Goal: Transaction & Acquisition: Purchase product/service

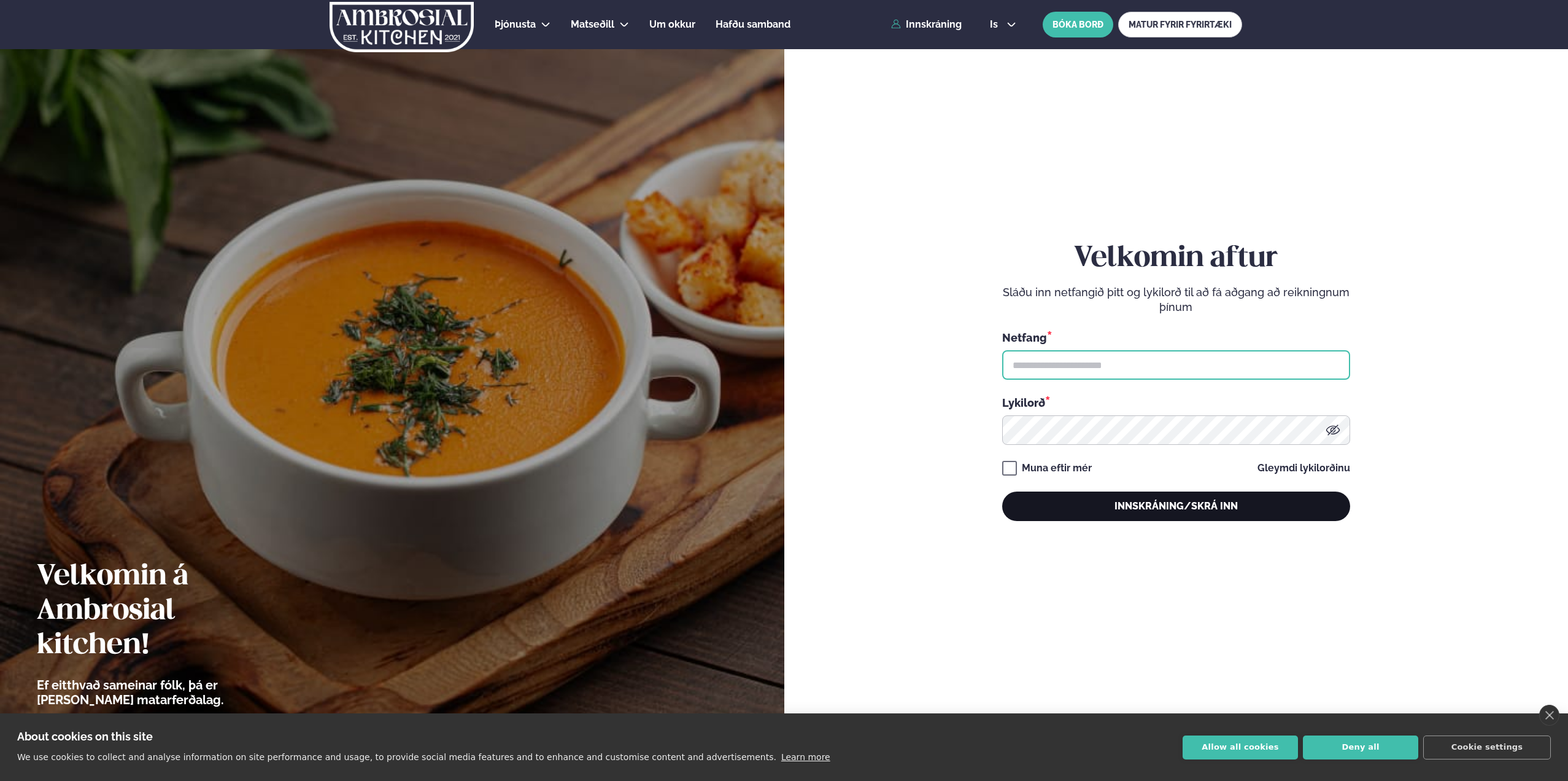
type input "**********"
click at [1138, 503] on button "Innskráning/Skrá inn" at bounding box center [1176, 506] width 348 height 30
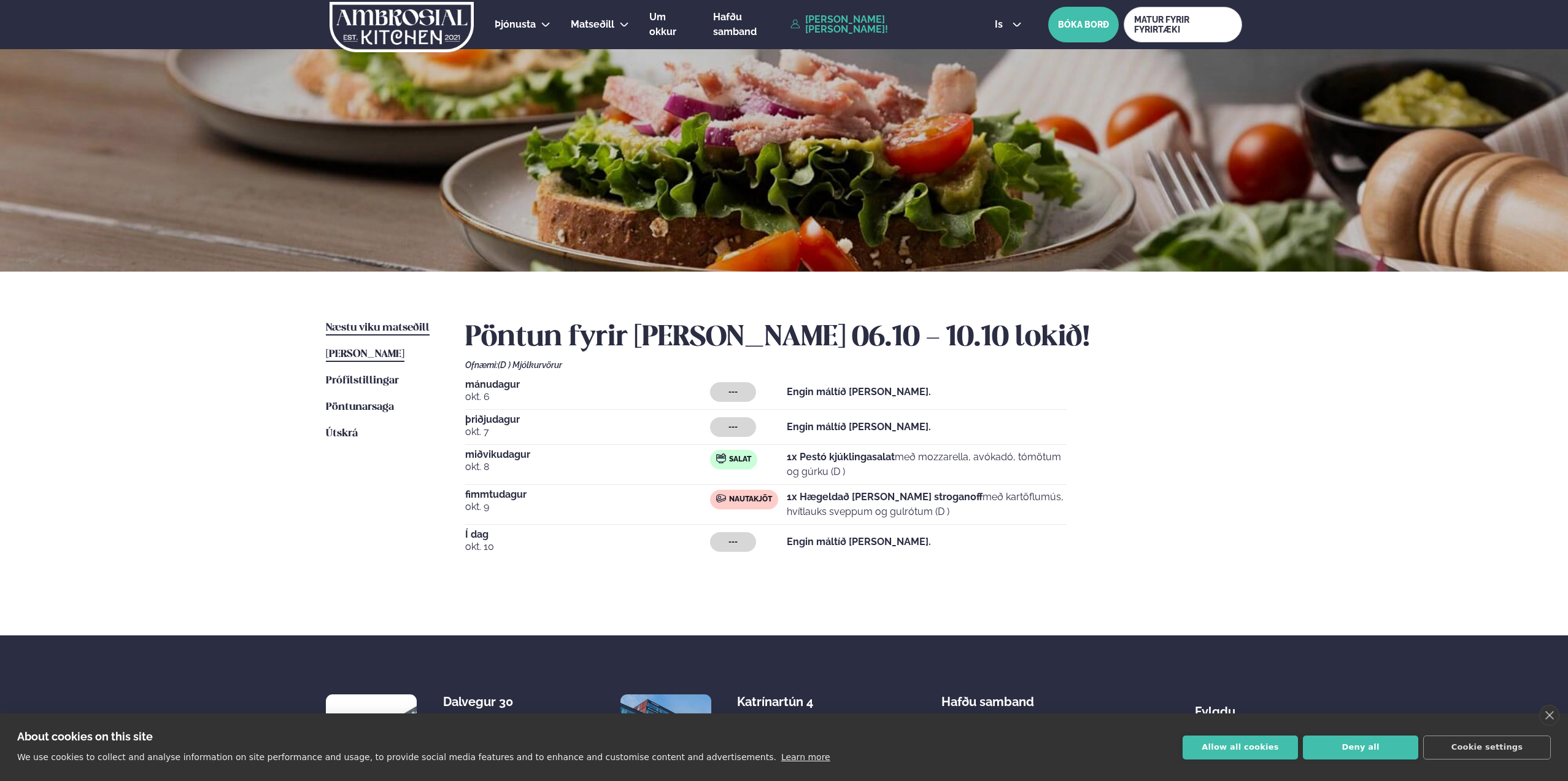
click at [355, 331] on span "Næstu viku matseðill" at bounding box center [377, 328] width 104 height 10
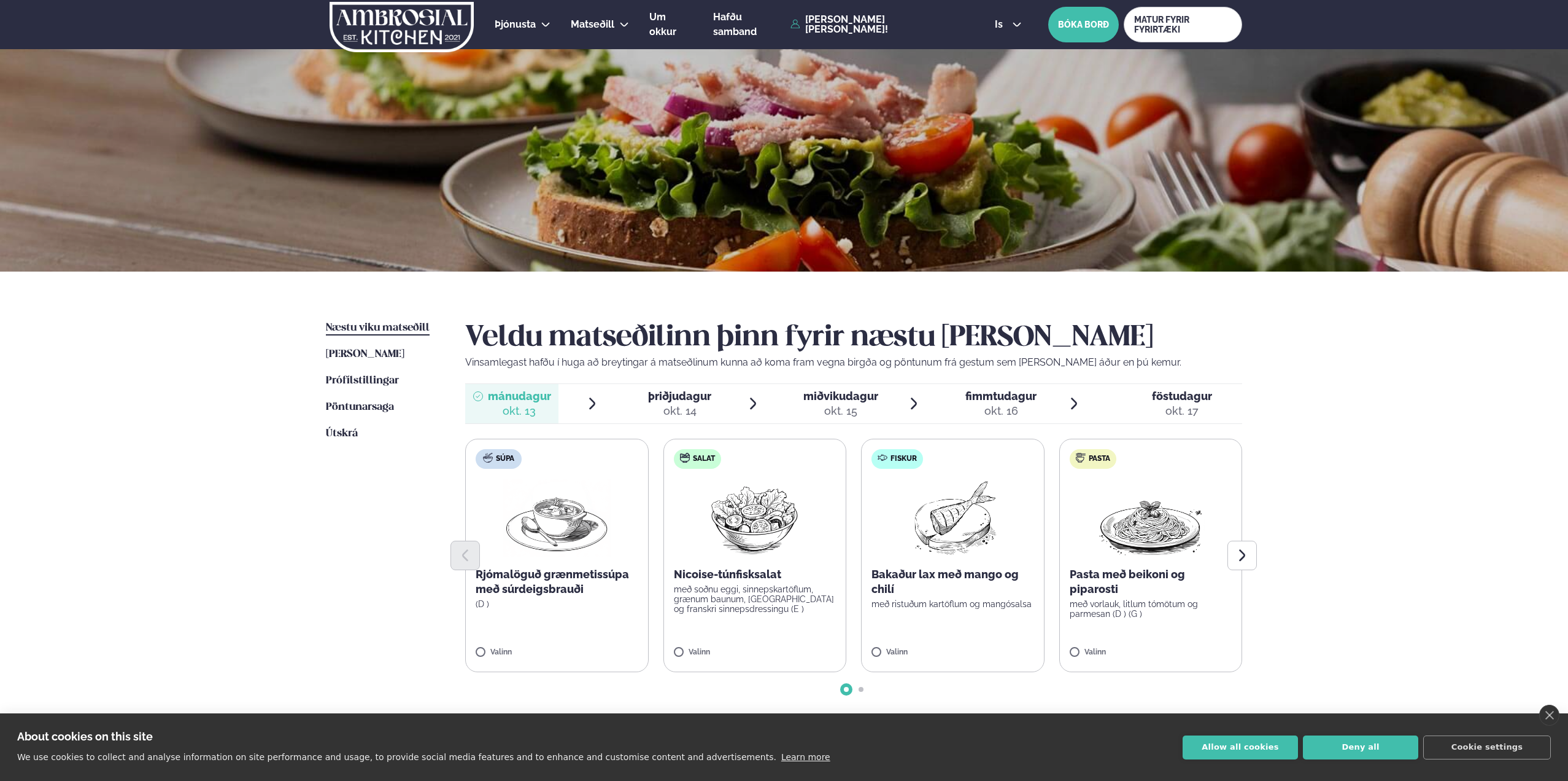
click at [858, 411] on div "okt. 15" at bounding box center [841, 411] width 75 height 15
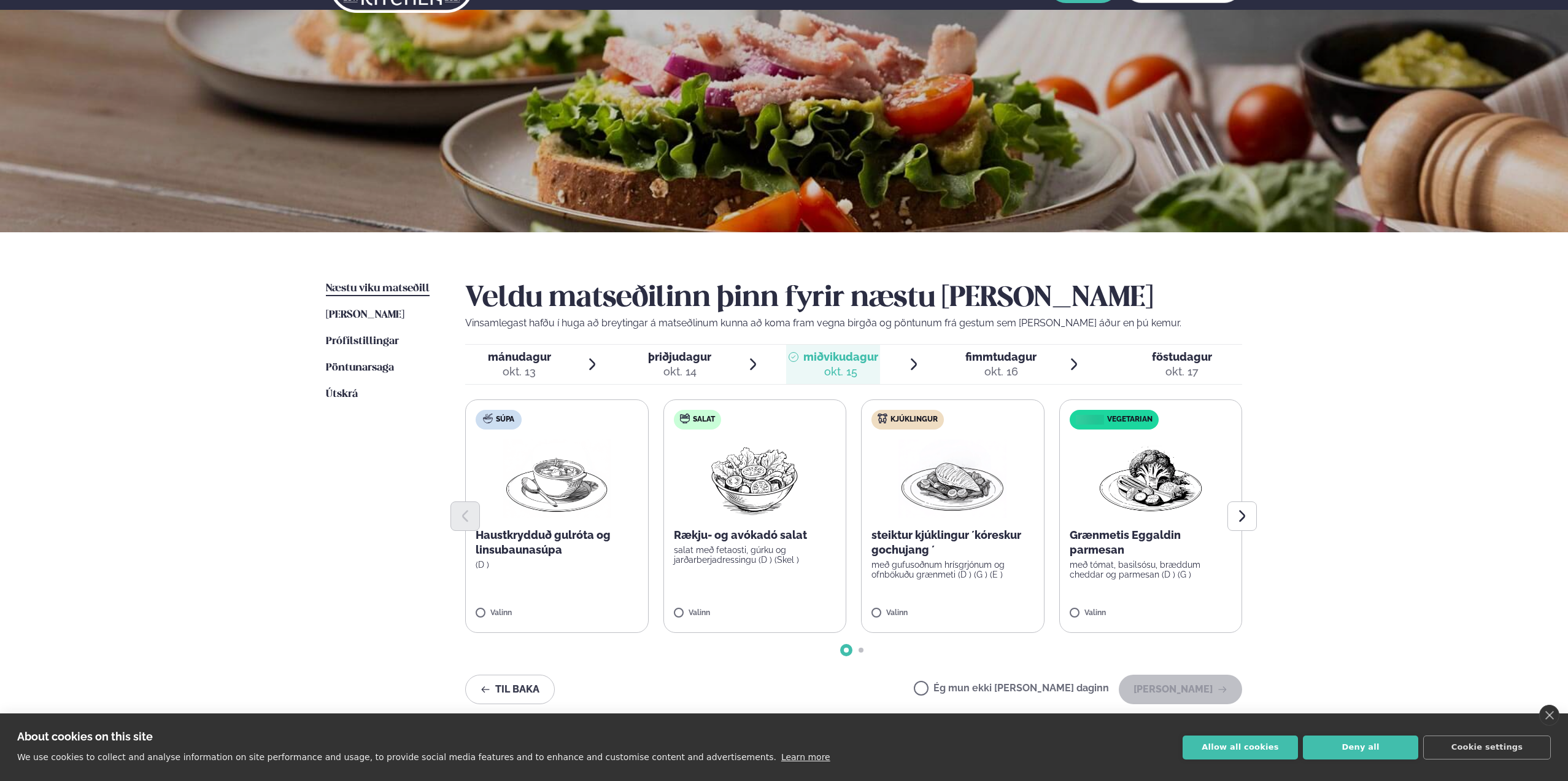
scroll to position [61, 0]
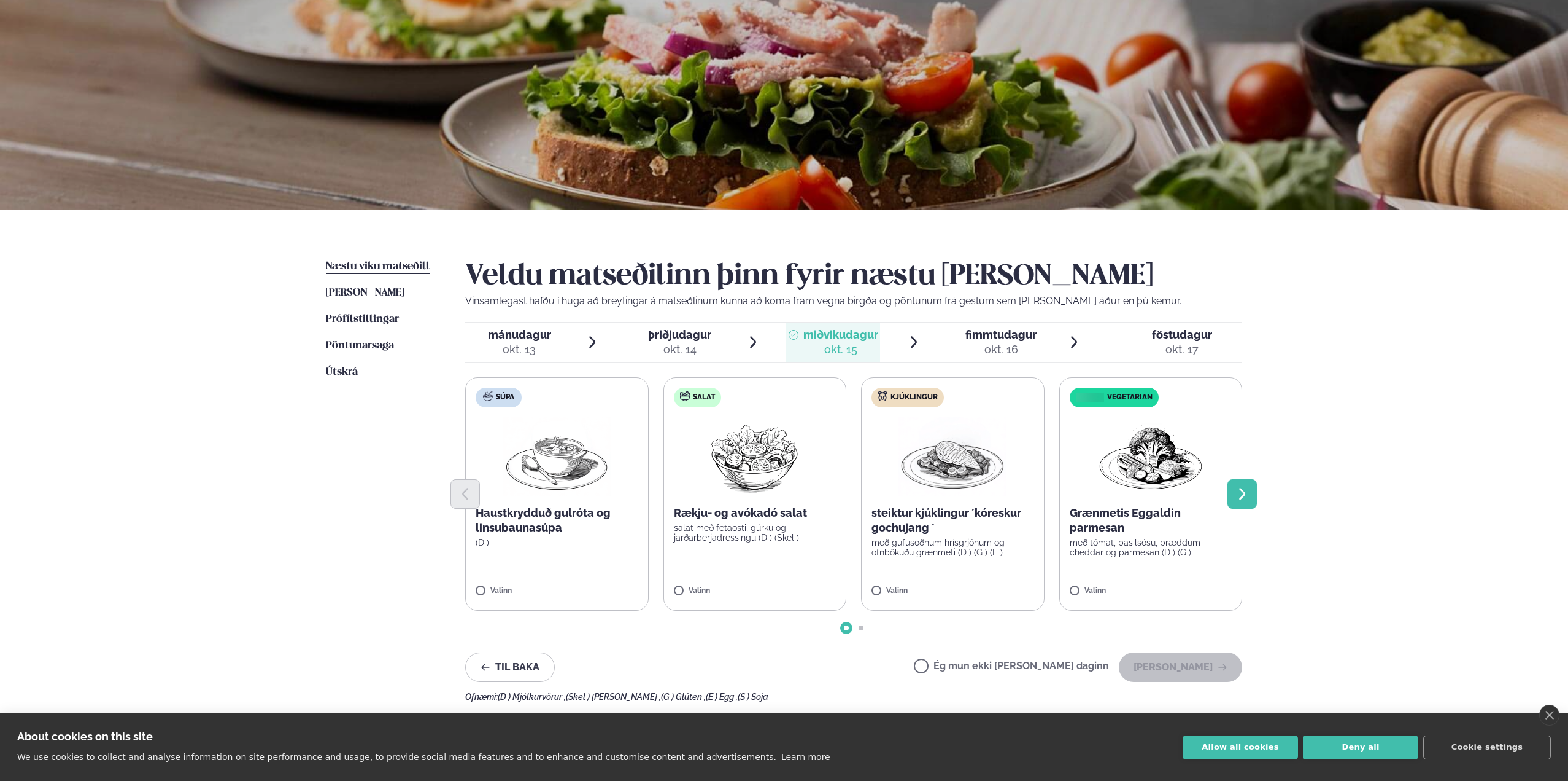
click at [1249, 485] on button "Next slide" at bounding box center [1242, 494] width 30 height 30
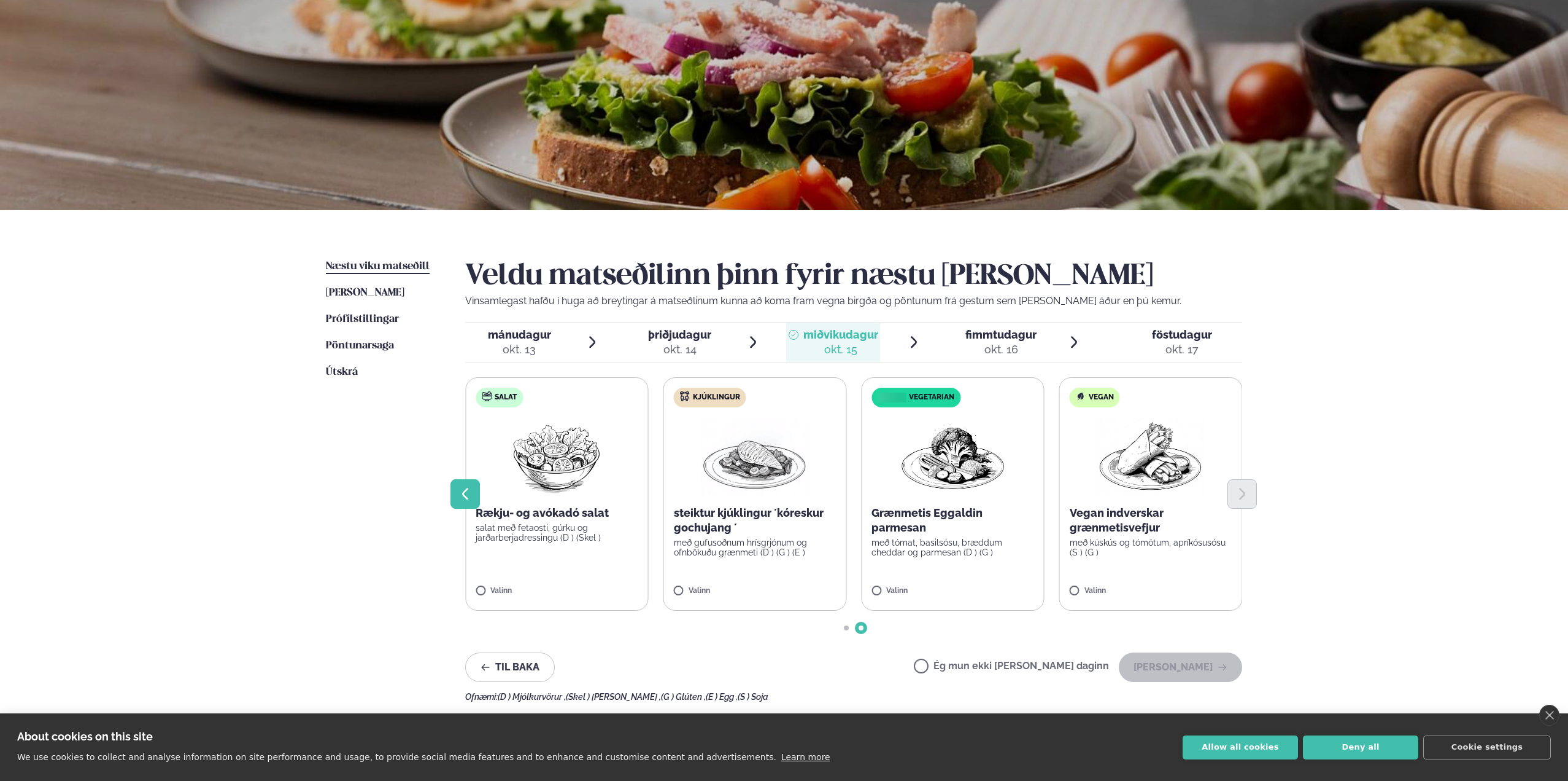
click at [472, 490] on icon "Previous slide" at bounding box center [464, 494] width 15 height 15
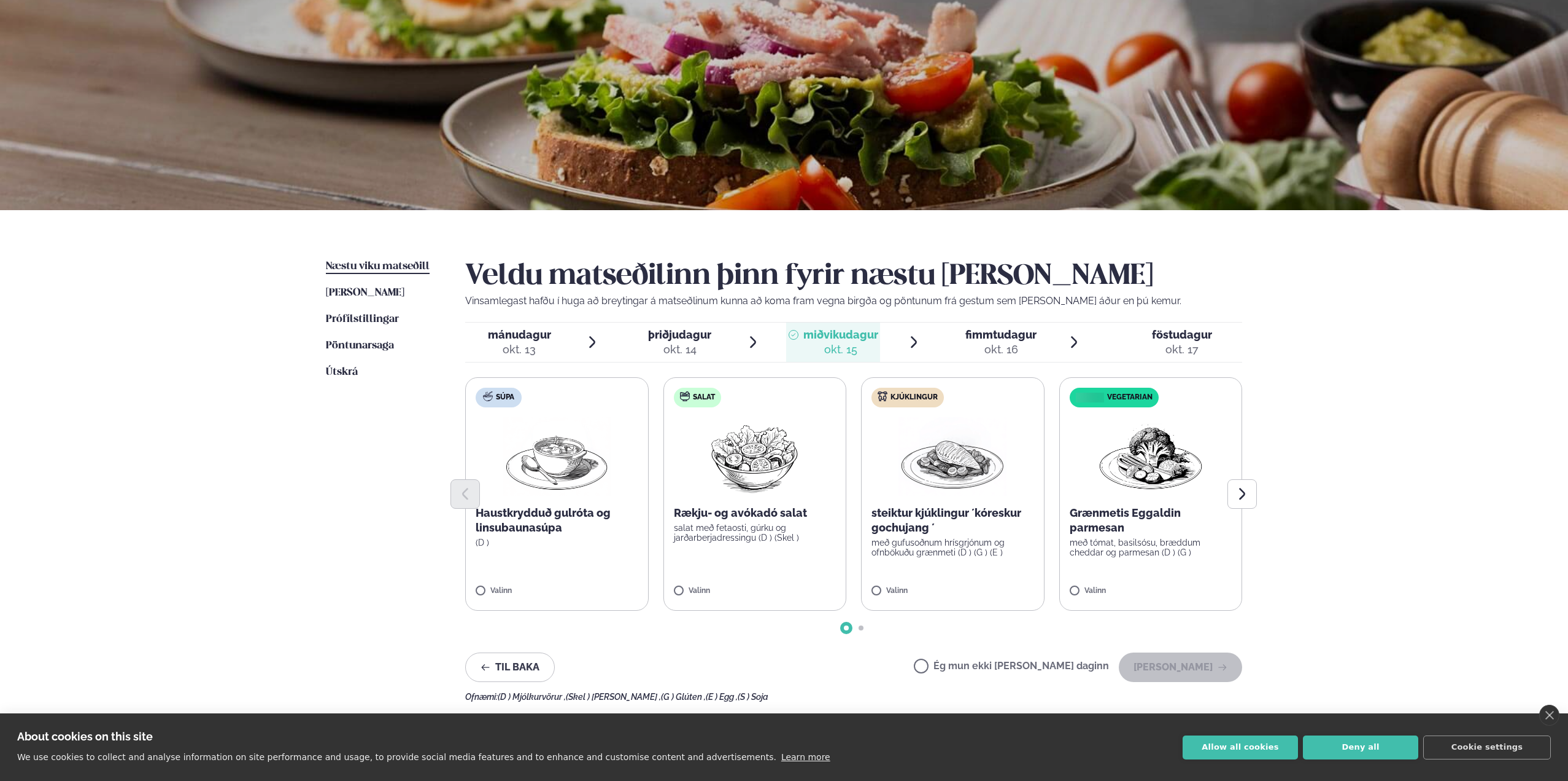
click at [921, 521] on p "steiktur kjúklingur ´kóreskur gochujang ´" at bounding box center [952, 521] width 162 height 30
click at [1171, 663] on button "[PERSON_NAME]" at bounding box center [1180, 667] width 123 height 30
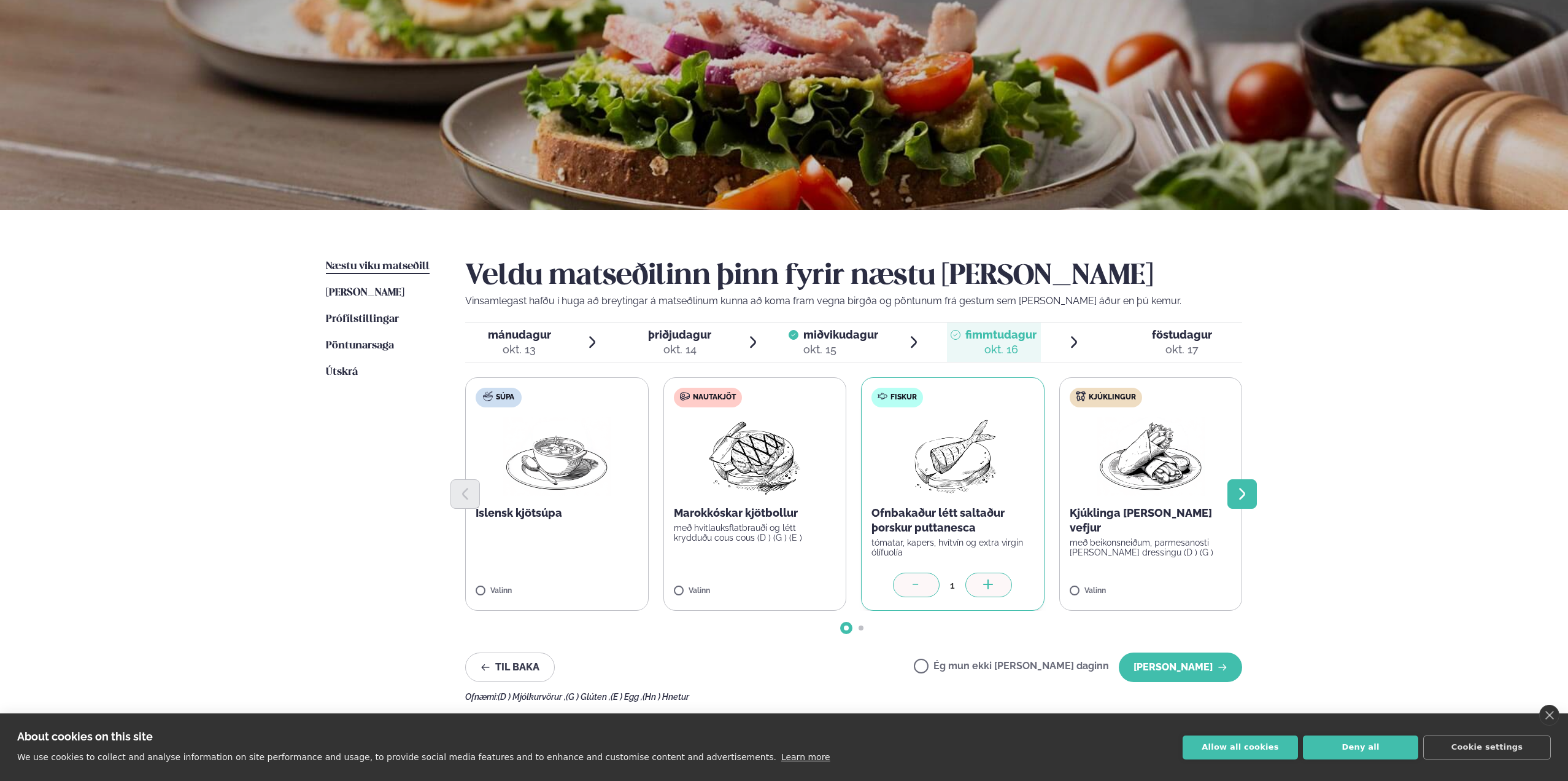
click at [1237, 489] on icon "Next slide" at bounding box center [1242, 494] width 15 height 15
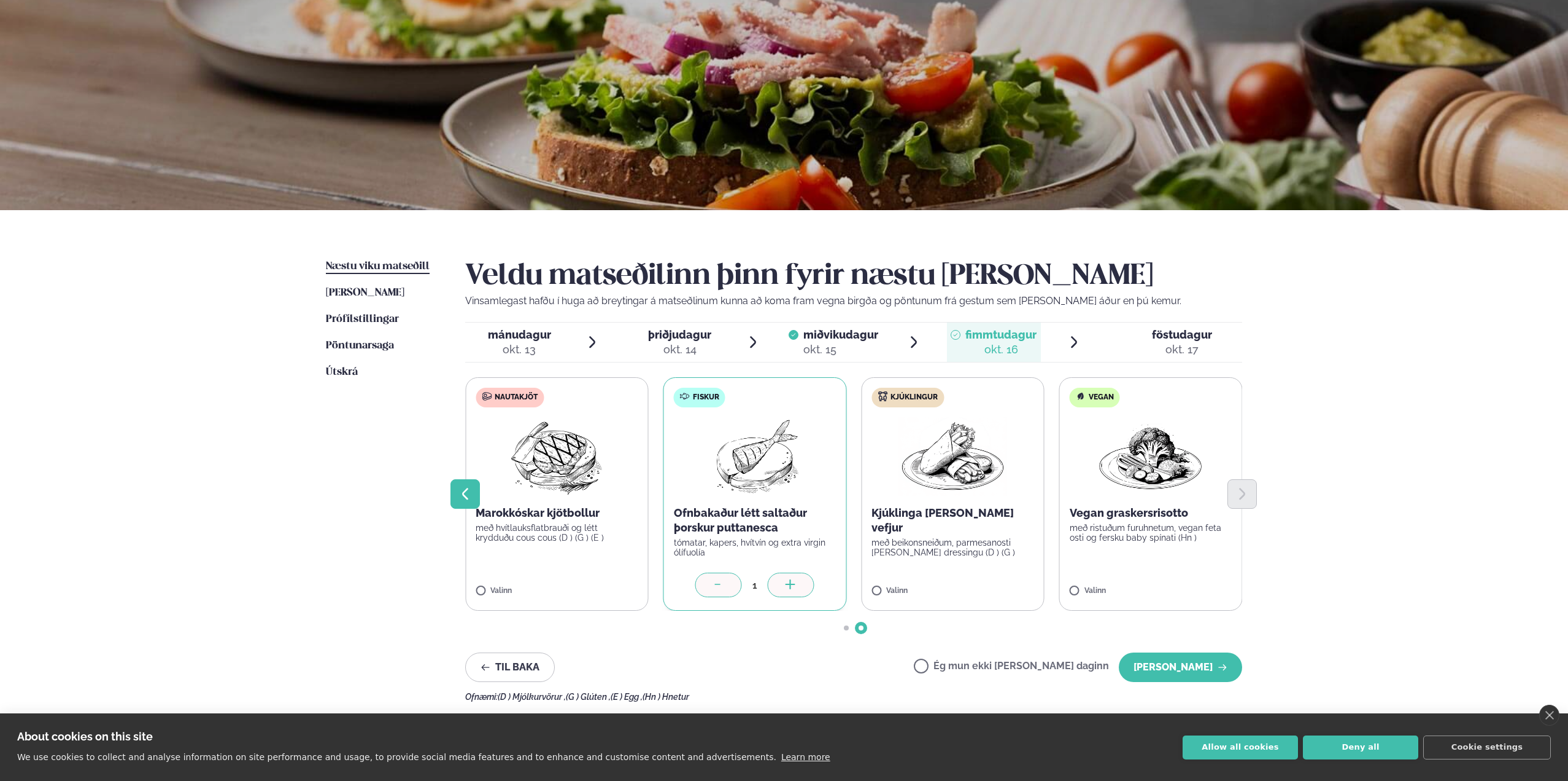
click at [451, 487] on button "Previous slide" at bounding box center [465, 494] width 30 height 30
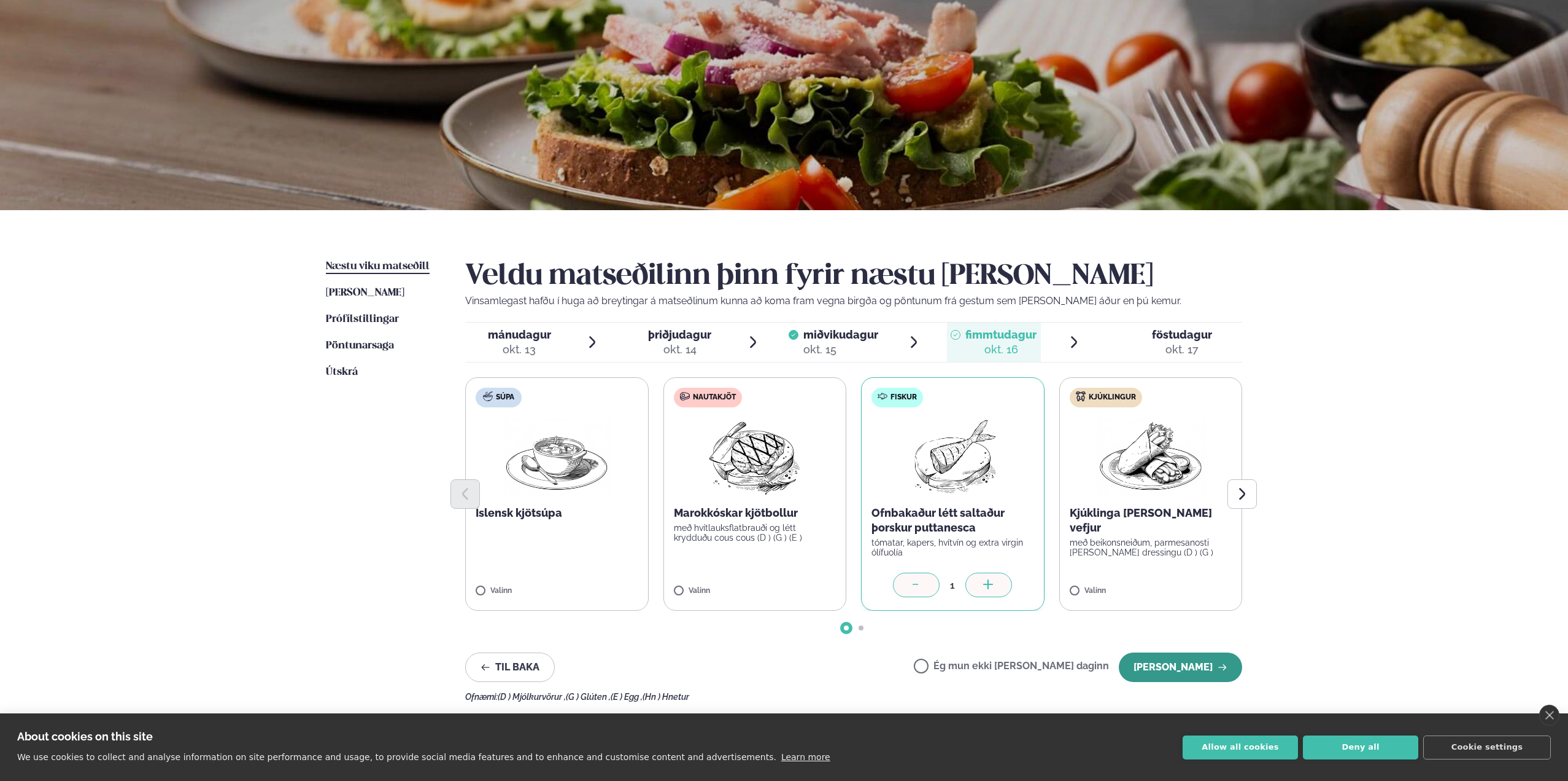
click at [1224, 668] on icon "button" at bounding box center [1222, 667] width 10 height 10
